Goal: Task Accomplishment & Management: Manage account settings

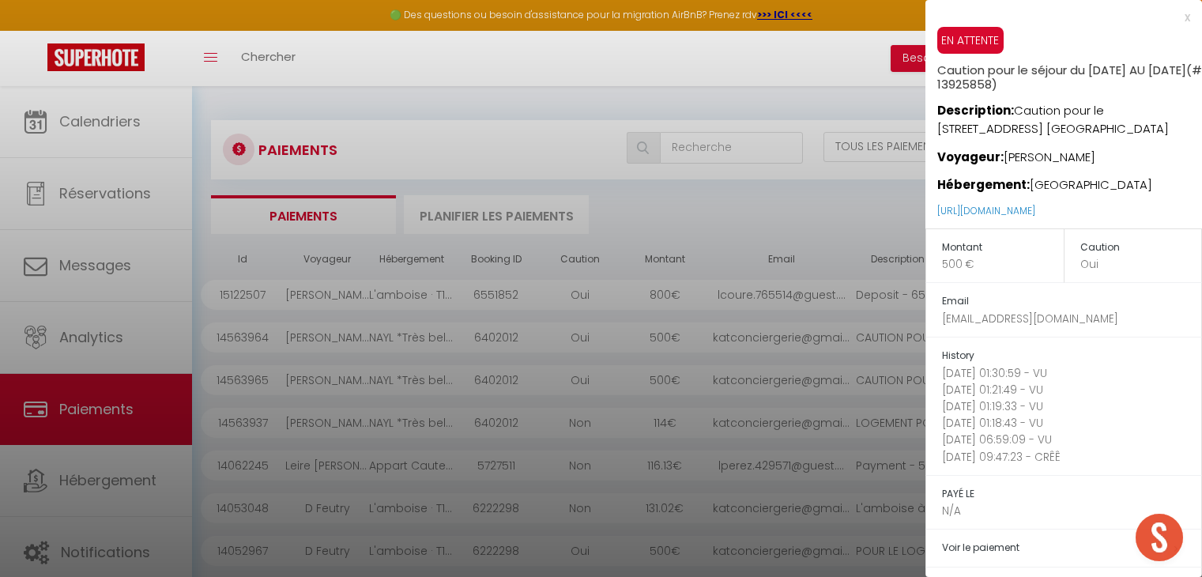
select select "2"
select select "0"
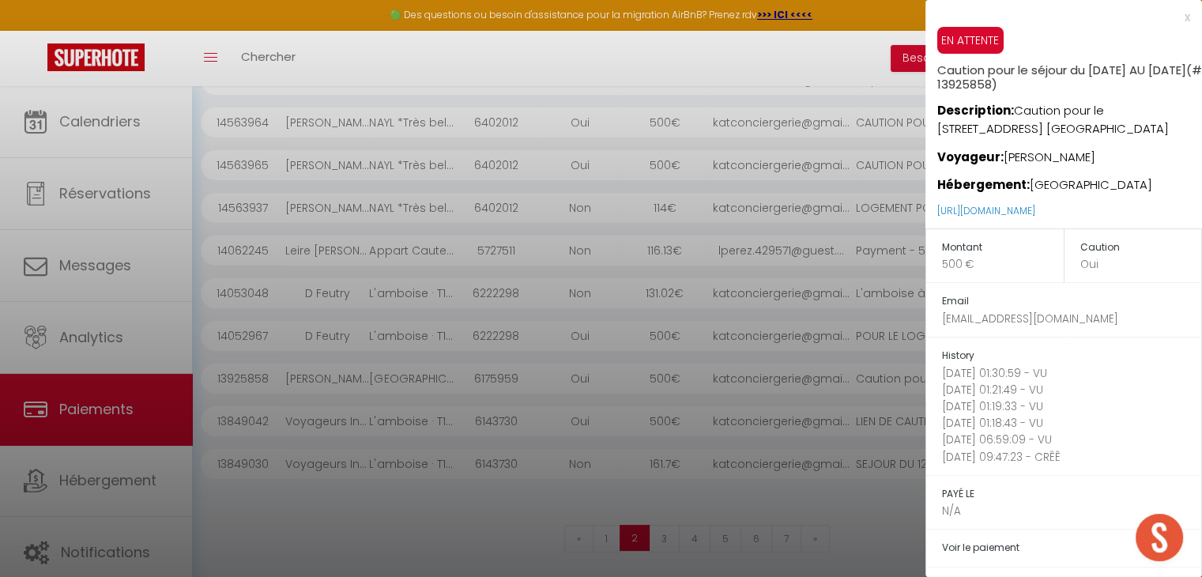
scroll to position [215, 0]
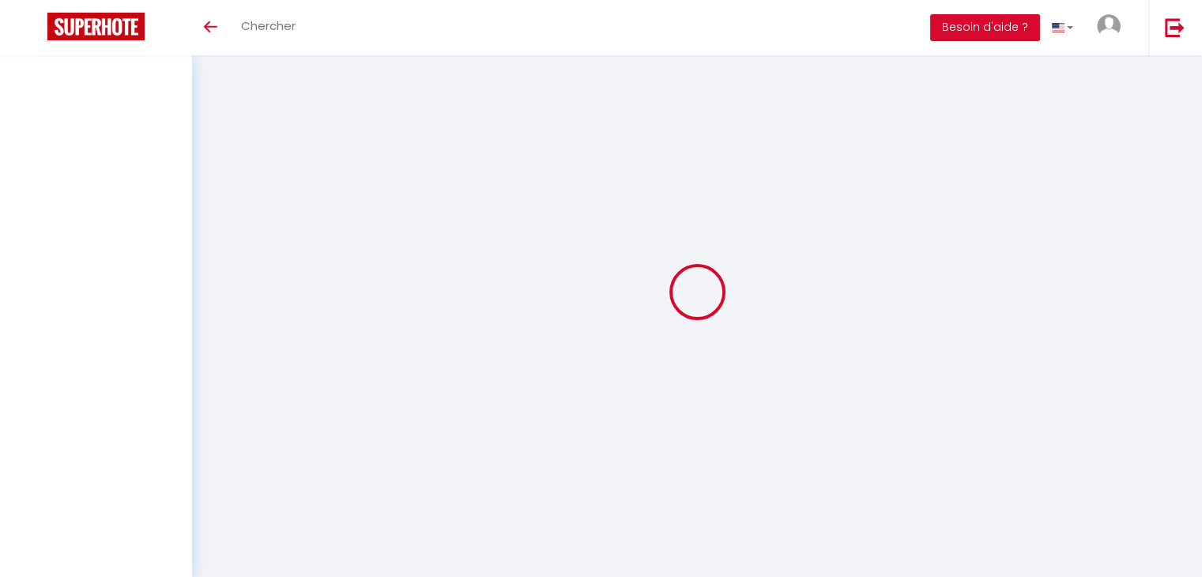
select select "2"
select select "0"
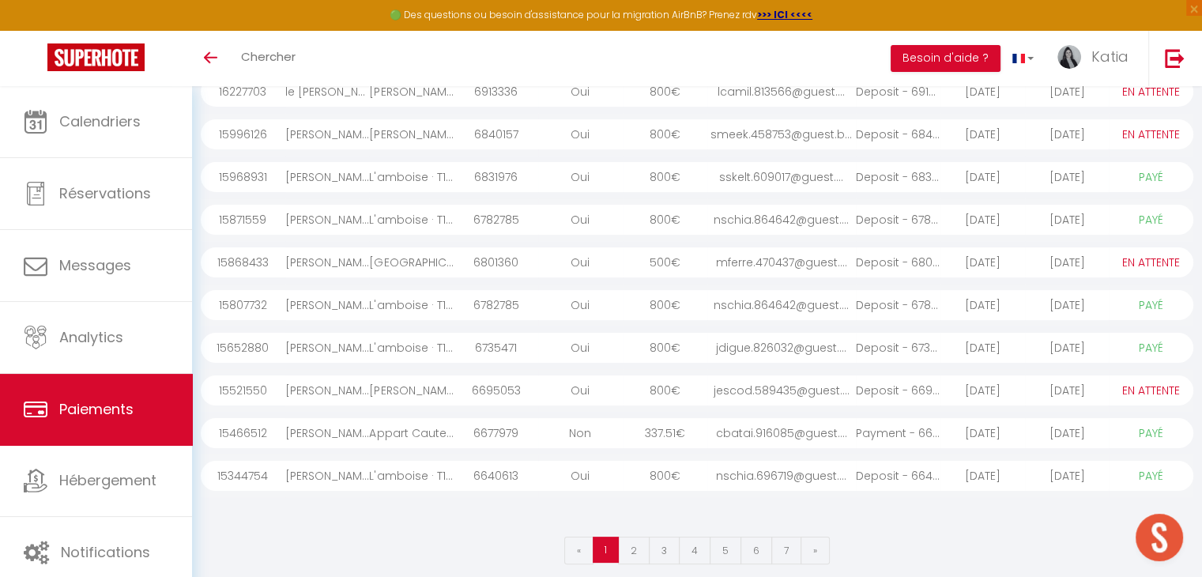
scroll to position [173, 0]
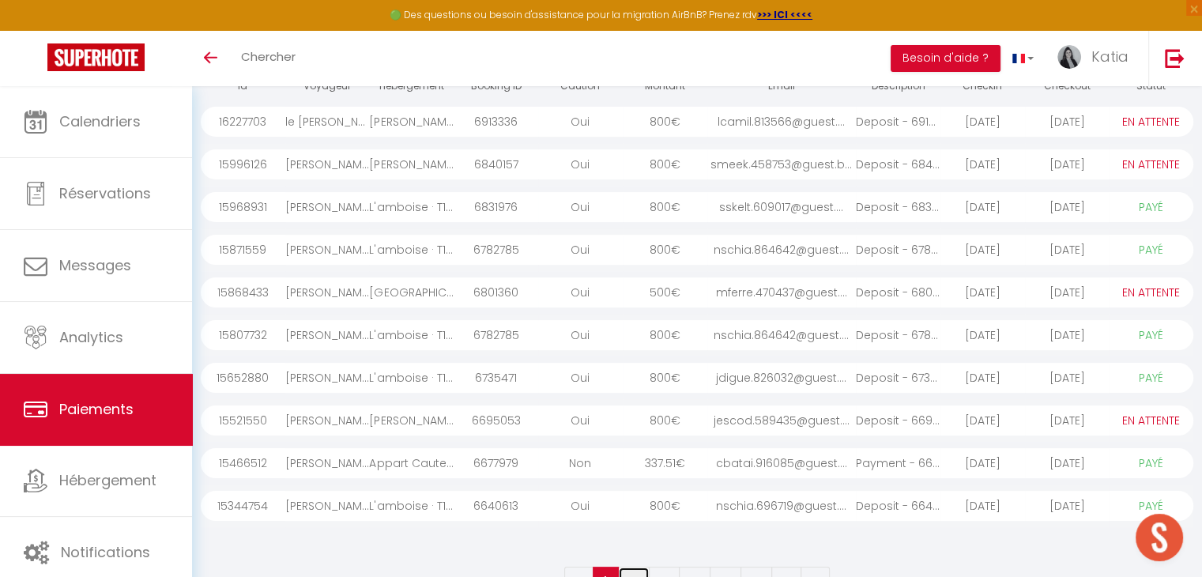
click at [641, 572] on link "2" at bounding box center [634, 581] width 32 height 28
click at [401, 425] on div "[GEOGRAPHIC_DATA]" at bounding box center [411, 420] width 85 height 30
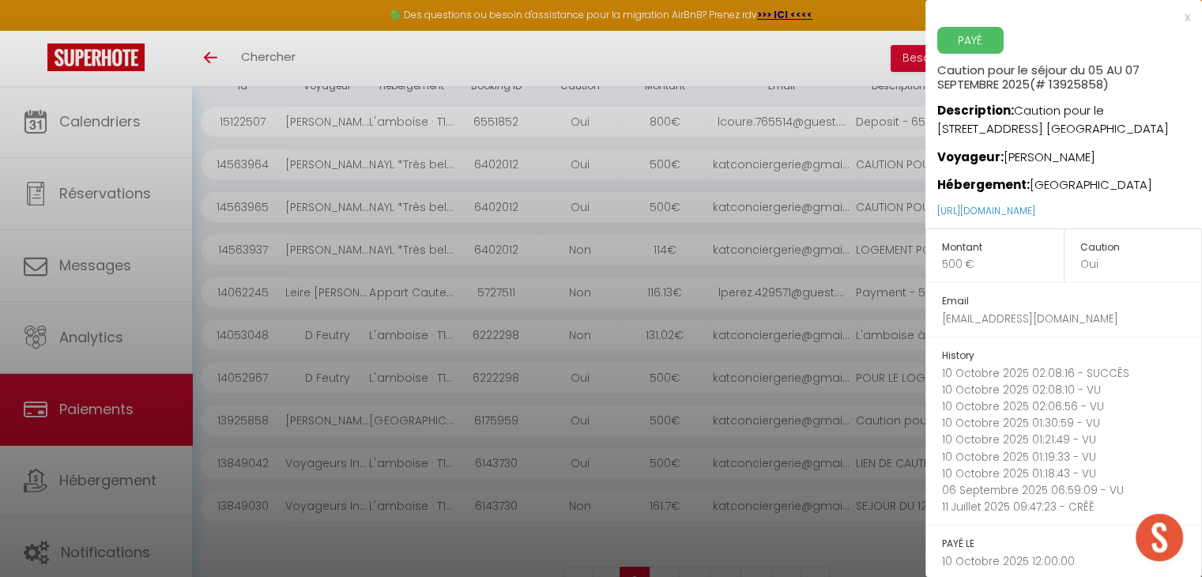
click at [1173, 16] on div "x" at bounding box center [1057, 17] width 265 height 19
